Goal: Browse casually: Explore the website without a specific task or goal

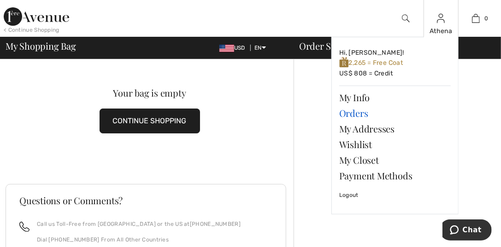
click at [346, 114] on link "Orders" at bounding box center [395, 114] width 112 height 16
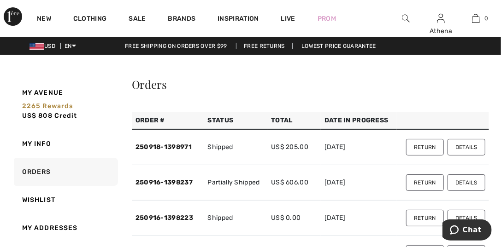
click at [456, 144] on button "Details" at bounding box center [466, 147] width 38 height 17
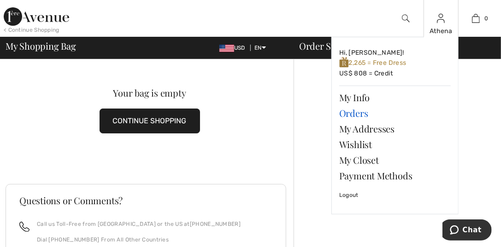
click at [355, 113] on link "Orders" at bounding box center [395, 114] width 112 height 16
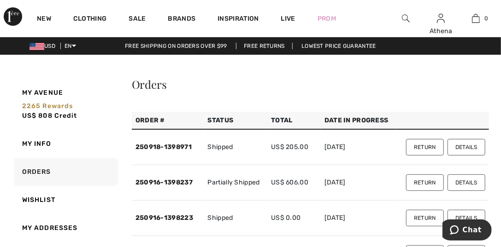
scroll to position [92, 0]
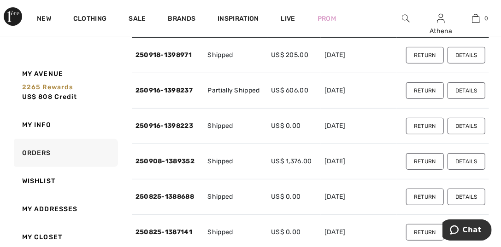
click at [460, 90] on button "Details" at bounding box center [466, 90] width 38 height 17
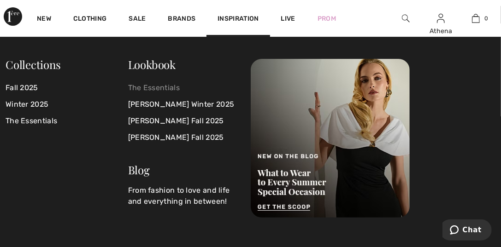
scroll to position [46, 0]
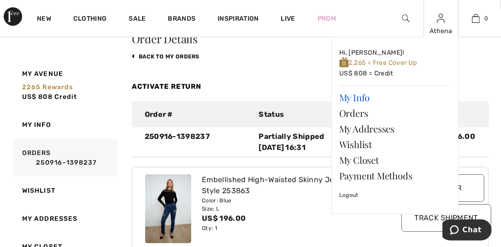
click at [352, 99] on link "My Info" at bounding box center [395, 98] width 112 height 16
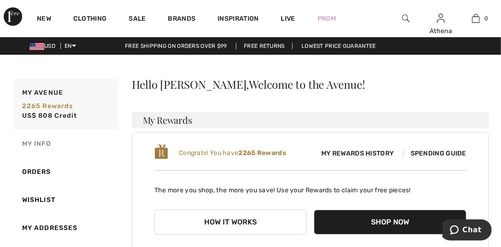
click at [31, 142] on link "My Info" at bounding box center [65, 144] width 106 height 28
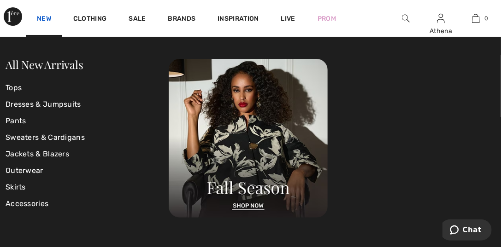
click at [40, 15] on link "New" at bounding box center [44, 20] width 14 height 10
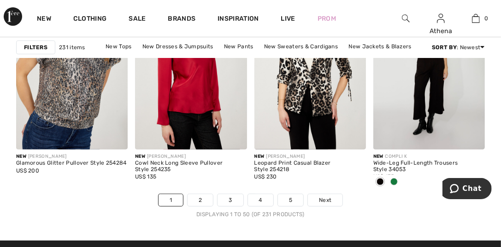
scroll to position [3318, 0]
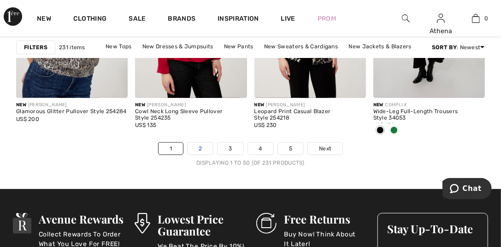
click at [206, 146] on link "2" at bounding box center [200, 149] width 25 height 12
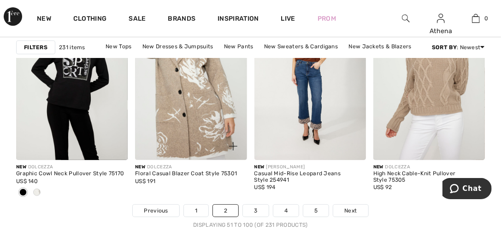
scroll to position [3271, 0]
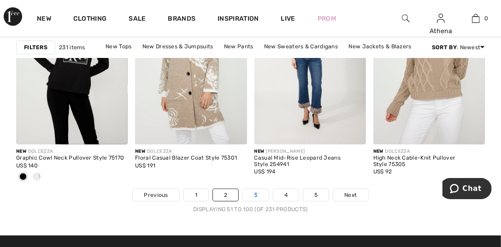
click at [258, 194] on link "3" at bounding box center [255, 195] width 25 height 12
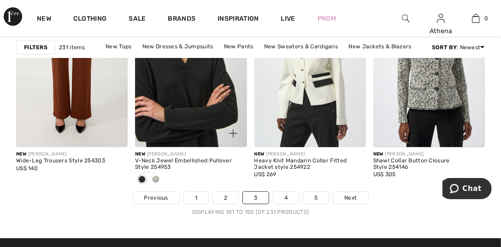
scroll to position [3271, 0]
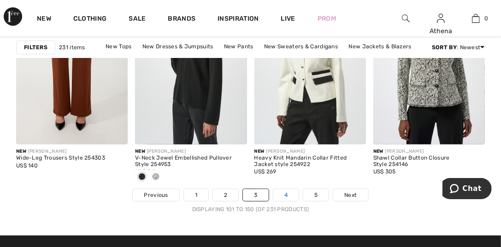
click at [287, 195] on link "4" at bounding box center [285, 195] width 25 height 12
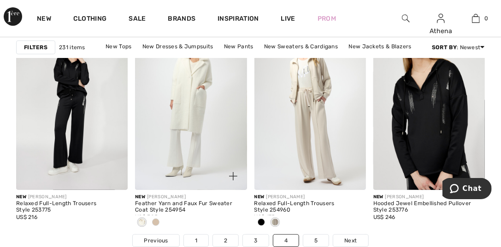
scroll to position [3271, 0]
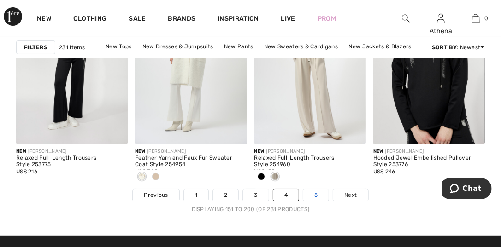
click at [312, 196] on link "5" at bounding box center [315, 195] width 25 height 12
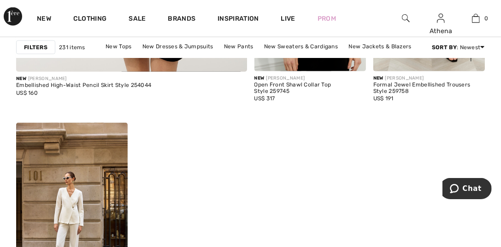
scroll to position [2304, 0]
